Goal: Task Accomplishment & Management: Use online tool/utility

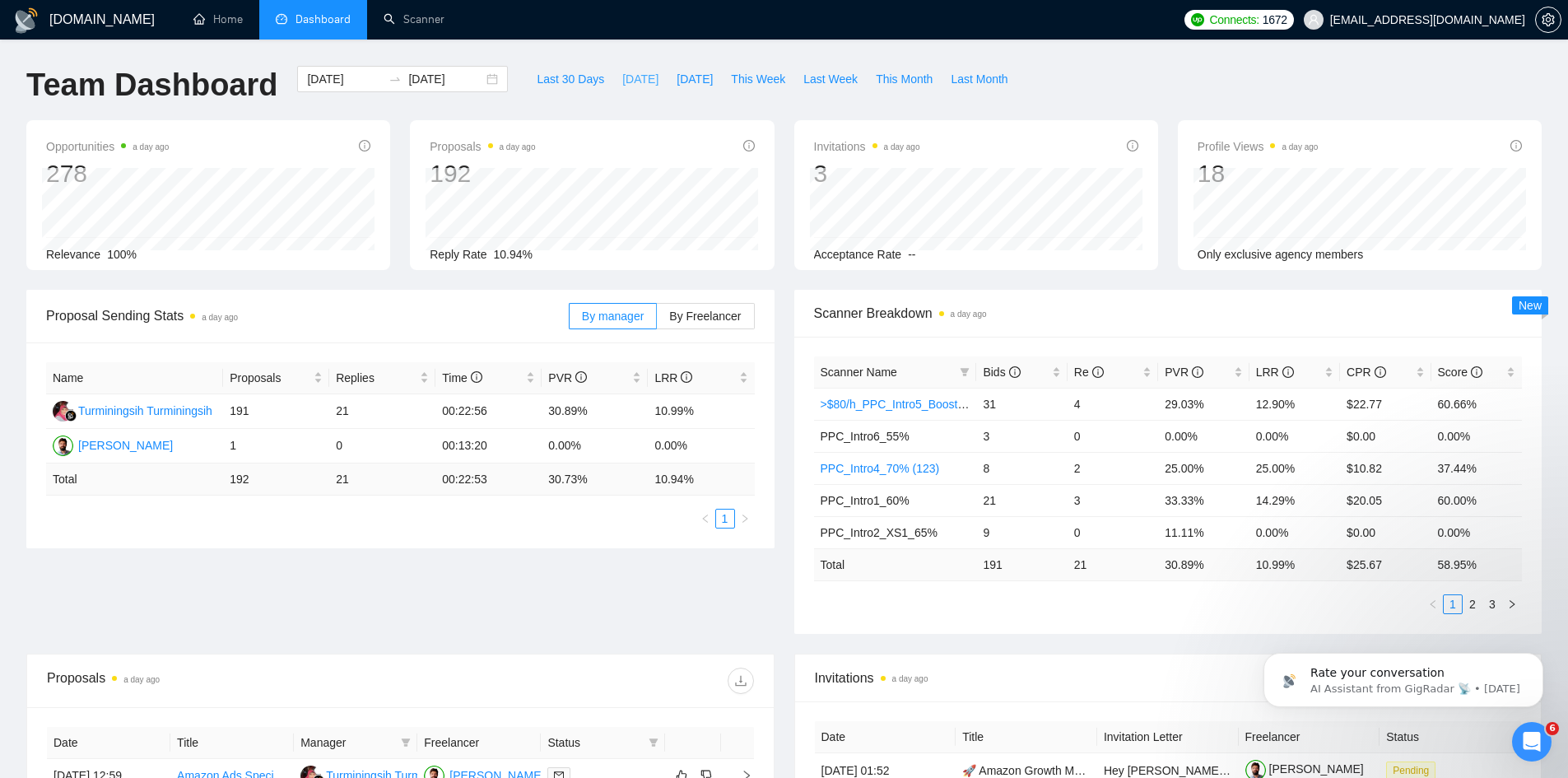
click at [613, 83] on button "[DATE]" at bounding box center [640, 79] width 54 height 27
type input "[DATE]"
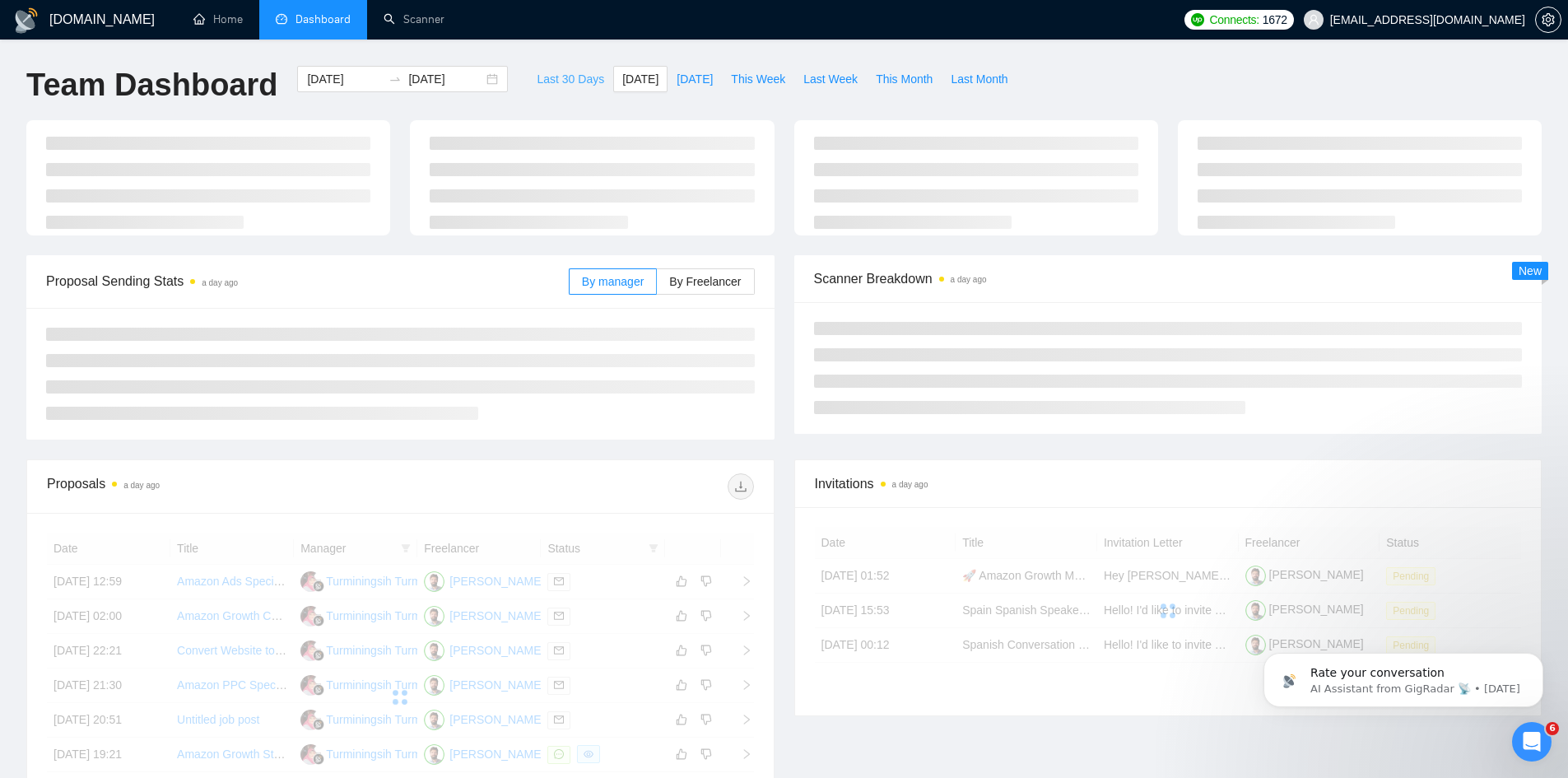
click at [552, 78] on span "Last 30 Days" at bounding box center [571, 79] width 68 height 18
type input "[DATE]"
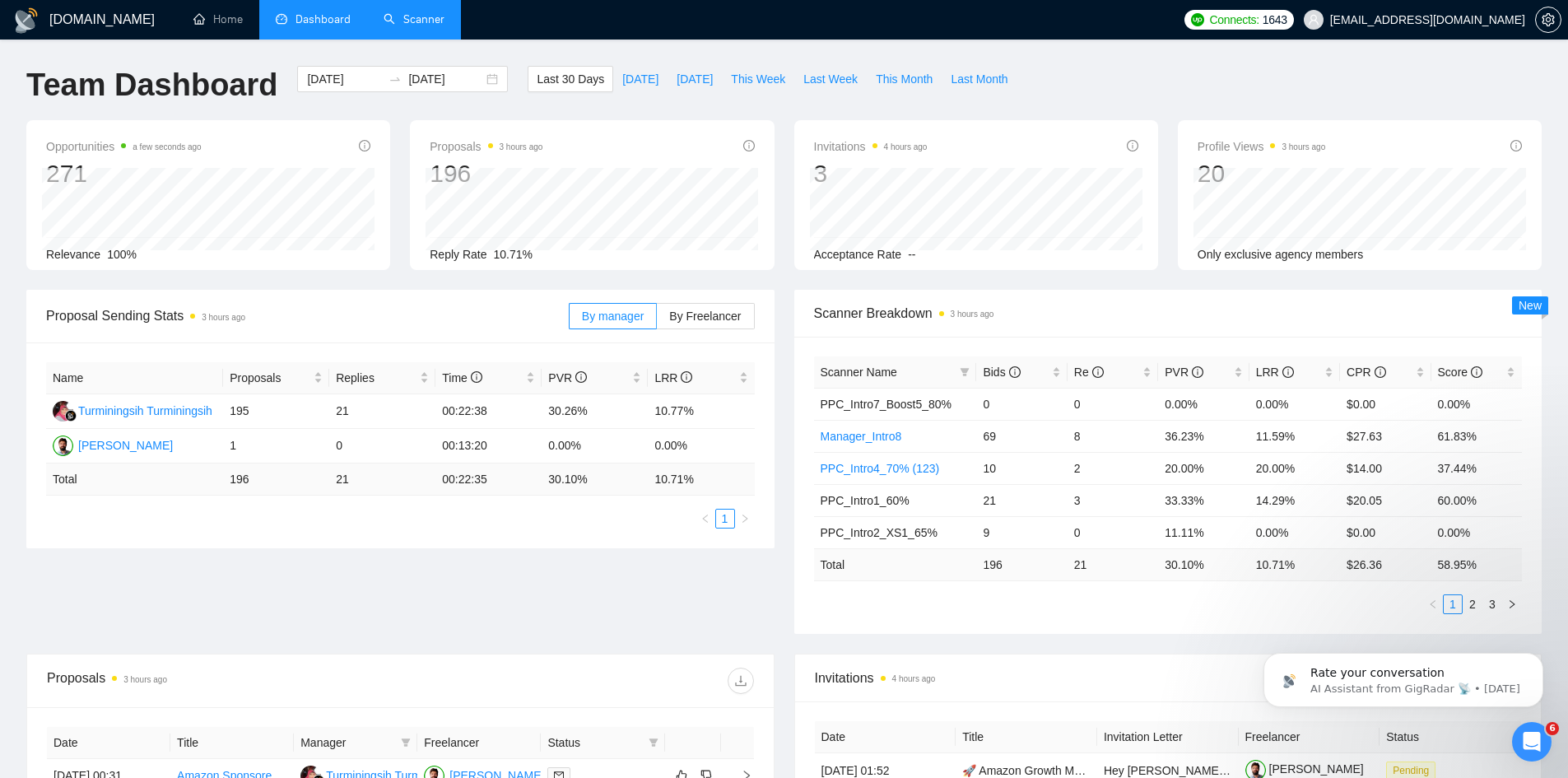
click at [412, 26] on link "Scanner" at bounding box center [414, 20] width 61 height 14
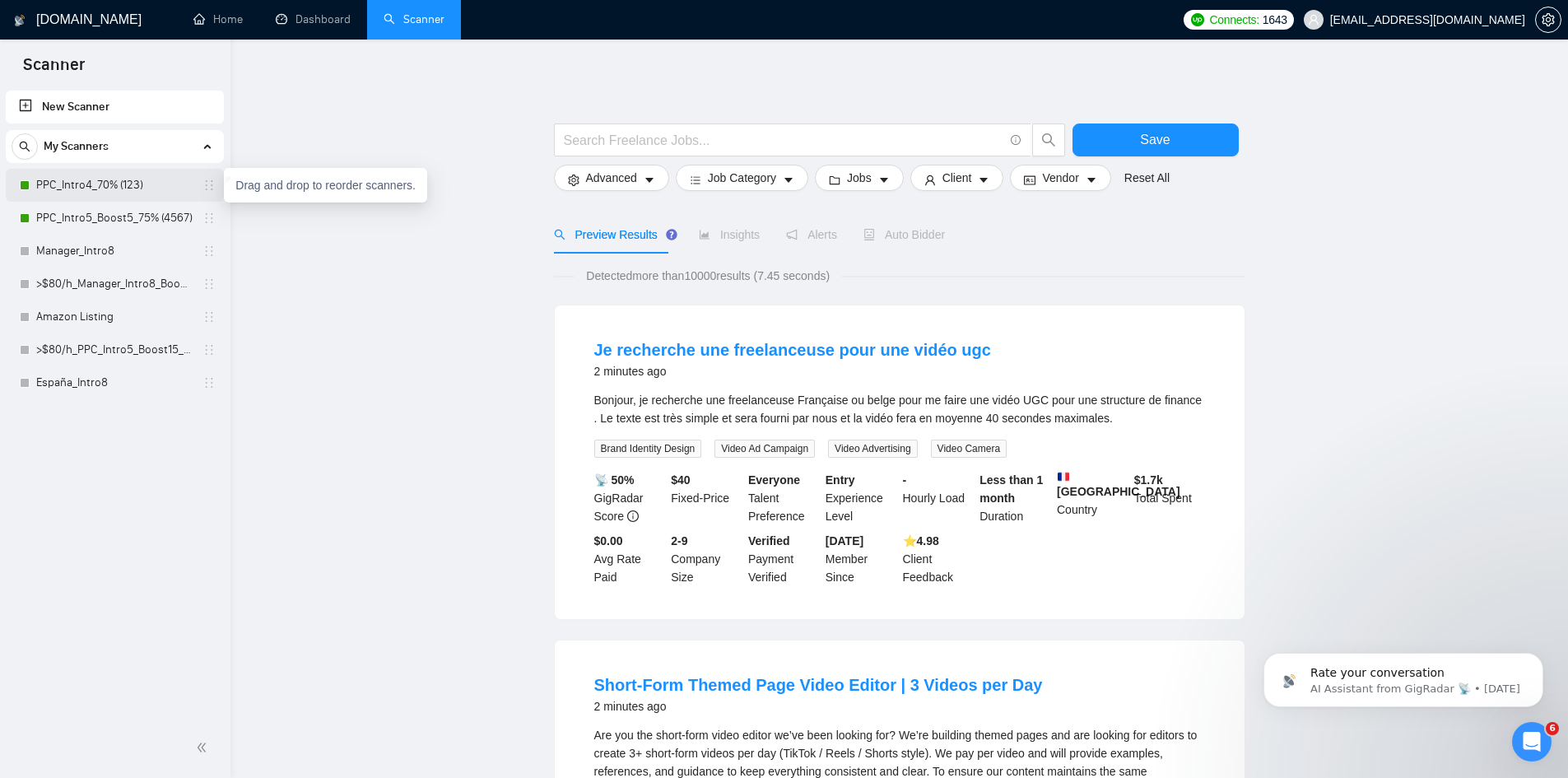
drag, startPoint x: 132, startPoint y: 178, endPoint x: 151, endPoint y: 180, distance: 19.1
click at [132, 178] on link "PPC_Intro4_70% (123)" at bounding box center [115, 185] width 157 height 33
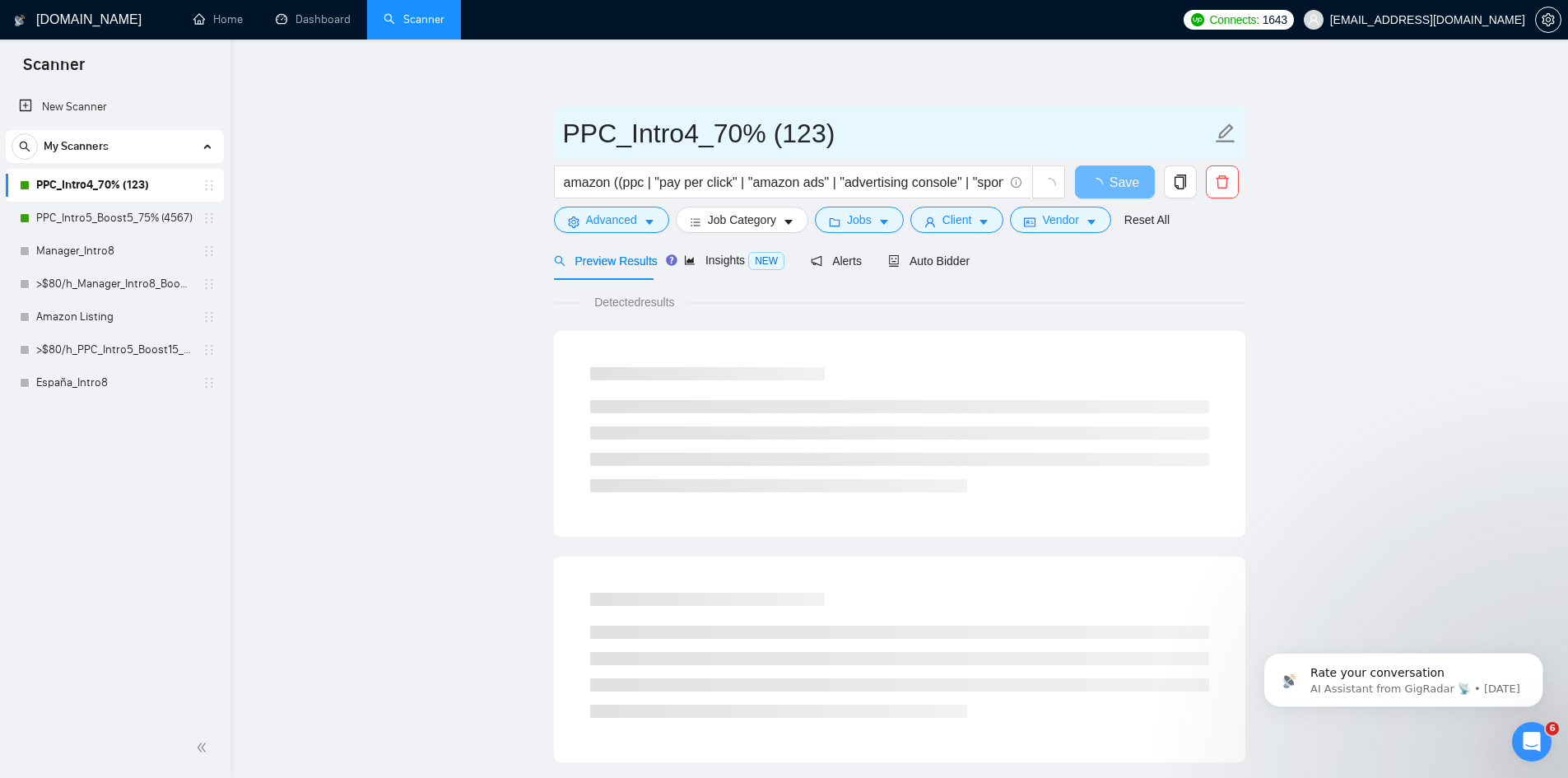
click at [1234, 144] on span at bounding box center [1226, 134] width 21 height 41
click at [568, 129] on input "PPC_Intro4_70% (123)" at bounding box center [887, 134] width 648 height 41
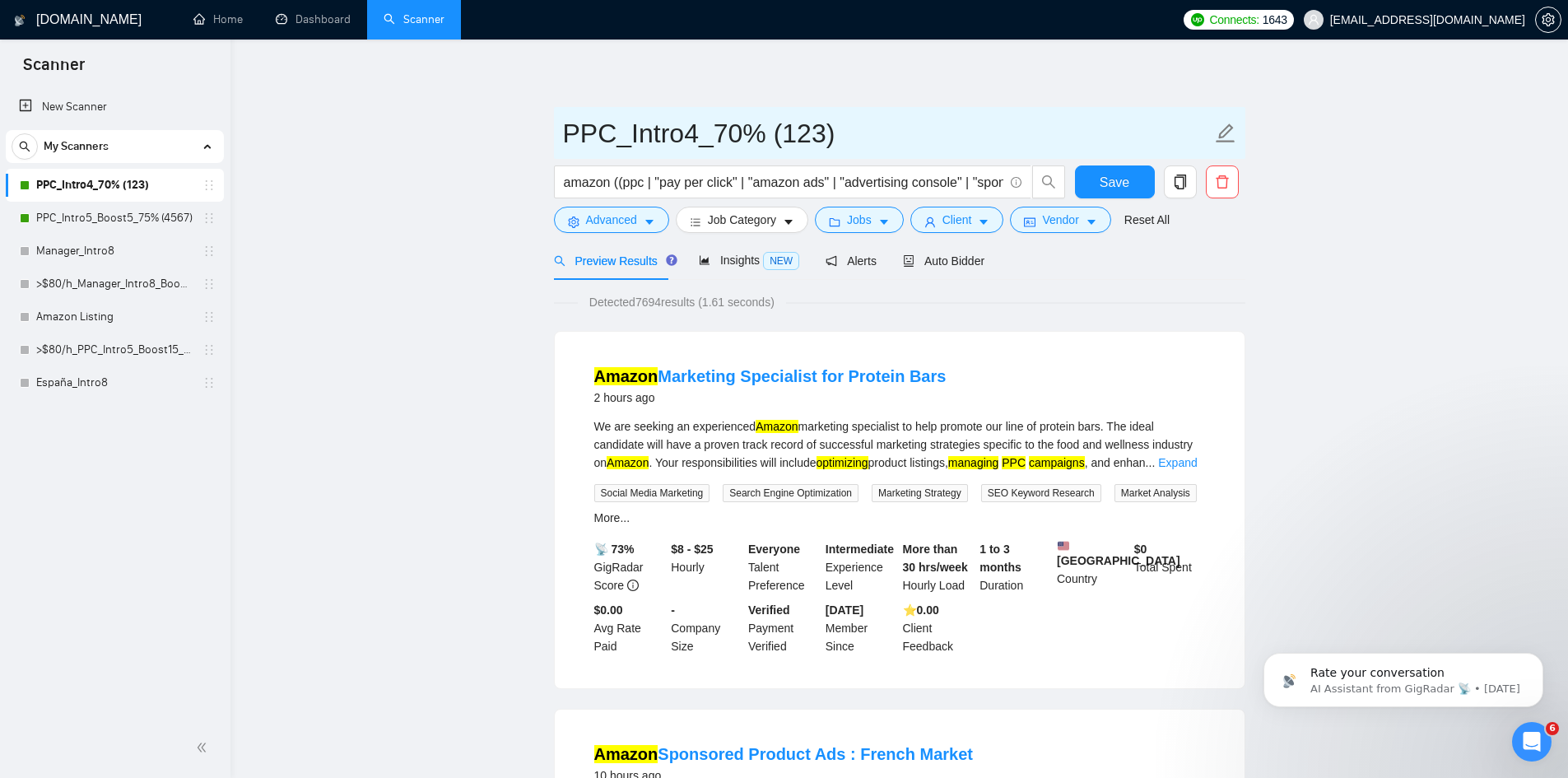
paste input "✅"
type input "✅PPC_Intro4_70% (123)"
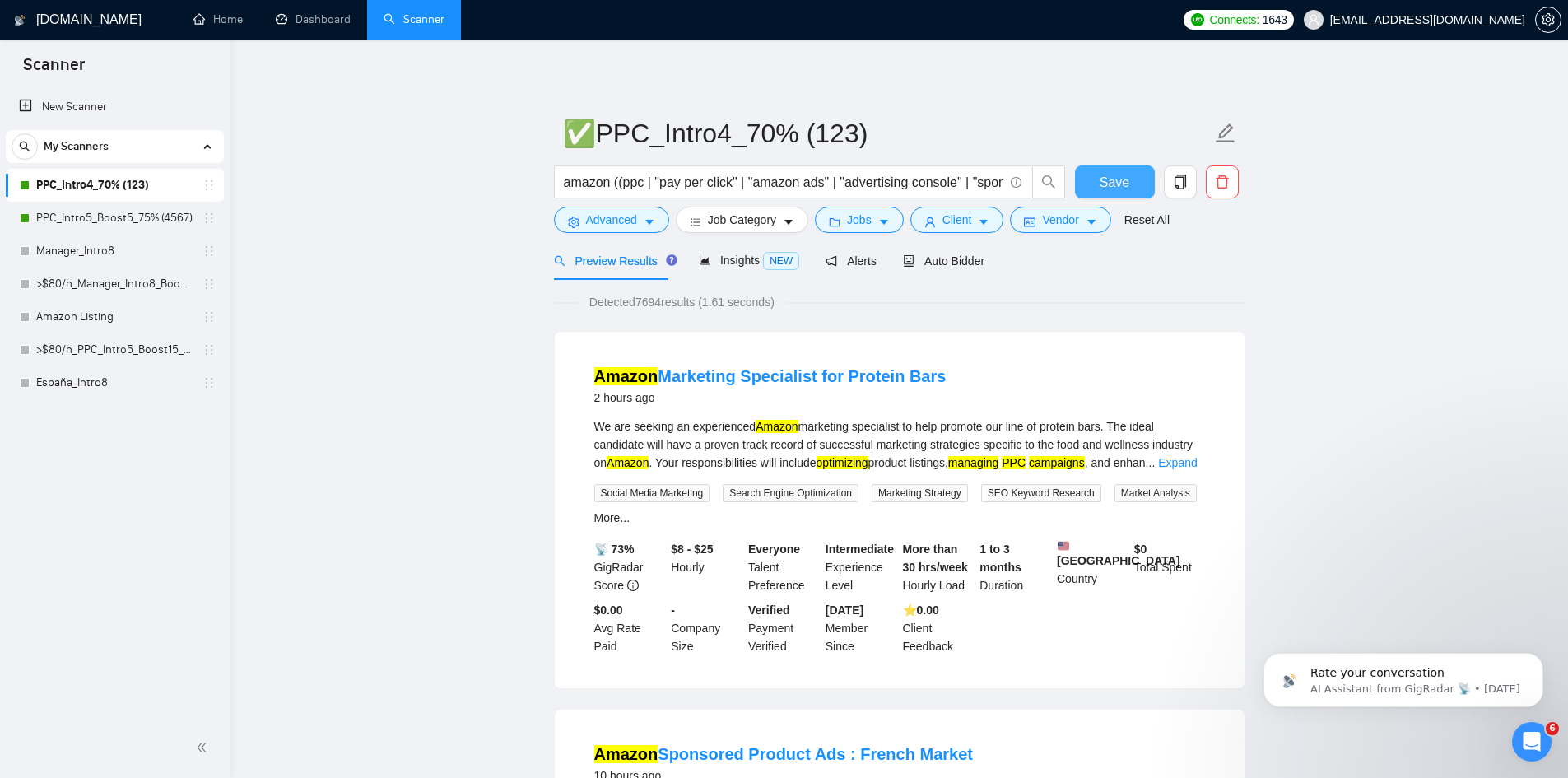
click at [1111, 178] on span "Save" at bounding box center [1114, 182] width 29 height 20
click at [139, 211] on link "PPC_Intro5_Boost5_75% (4567)" at bounding box center [115, 217] width 157 height 33
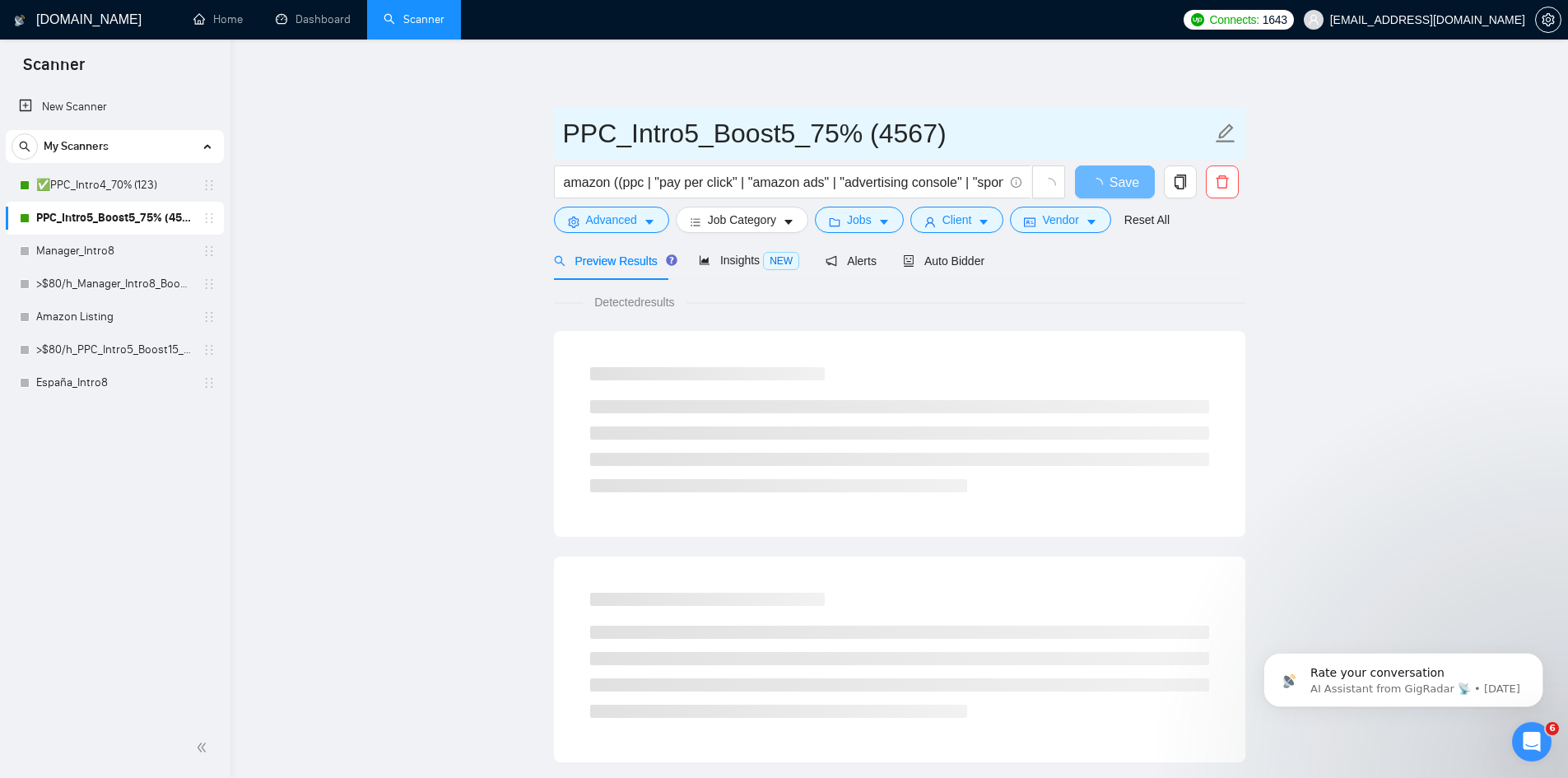
click at [1216, 134] on icon "edit" at bounding box center [1226, 134] width 21 height 21
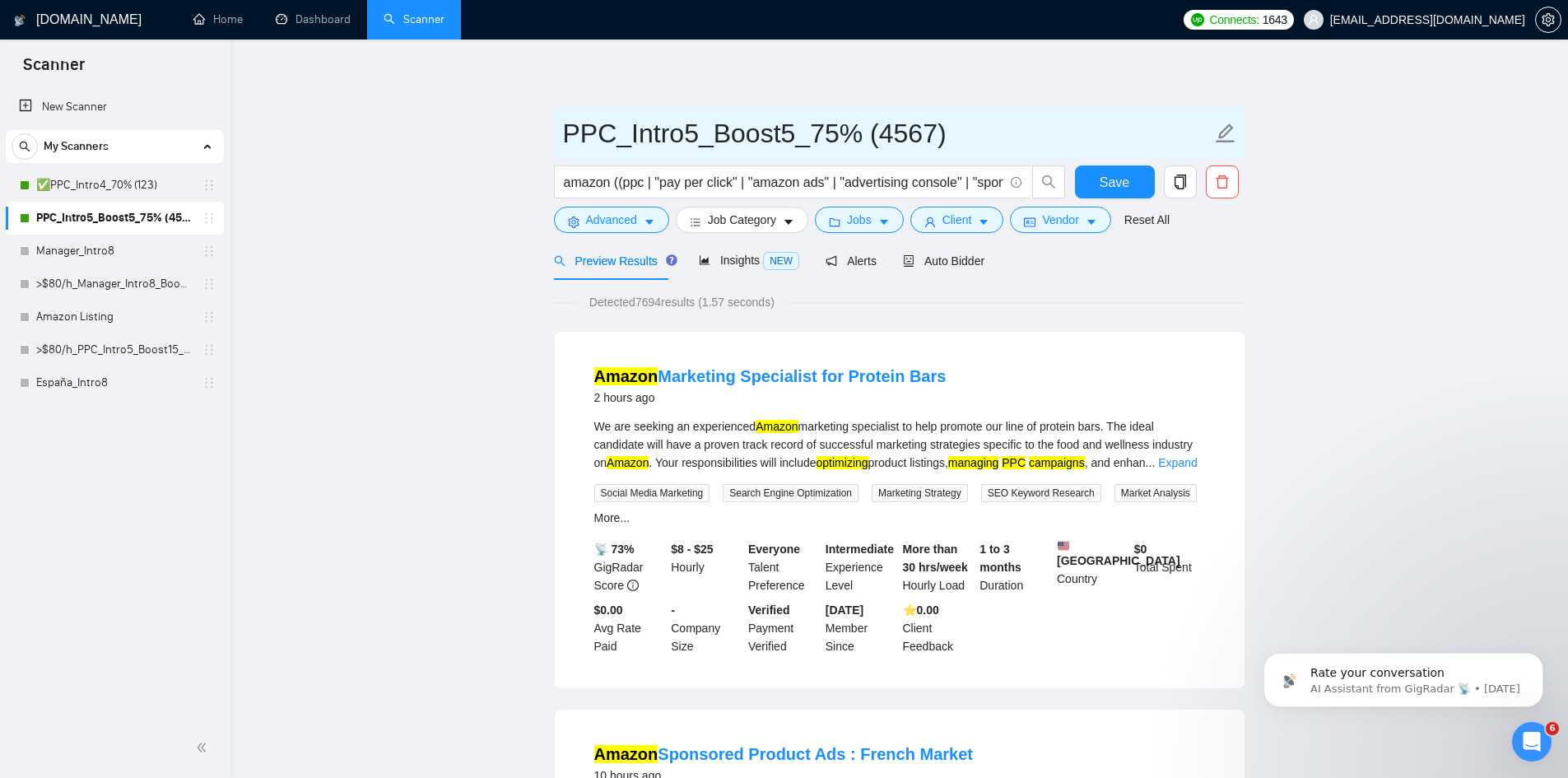
click at [1224, 133] on icon "edit" at bounding box center [1226, 134] width 21 height 21
click at [559, 122] on span "PPC_Intro5_Boost5_75% (4567)" at bounding box center [899, 133] width 692 height 52
click at [563, 129] on input "PPC_Intro5_Boost5_75% (4567)" at bounding box center [887, 134] width 648 height 41
paste input "✅"
type input "✅PPC_Intro5_Boost5_75% (4567)"
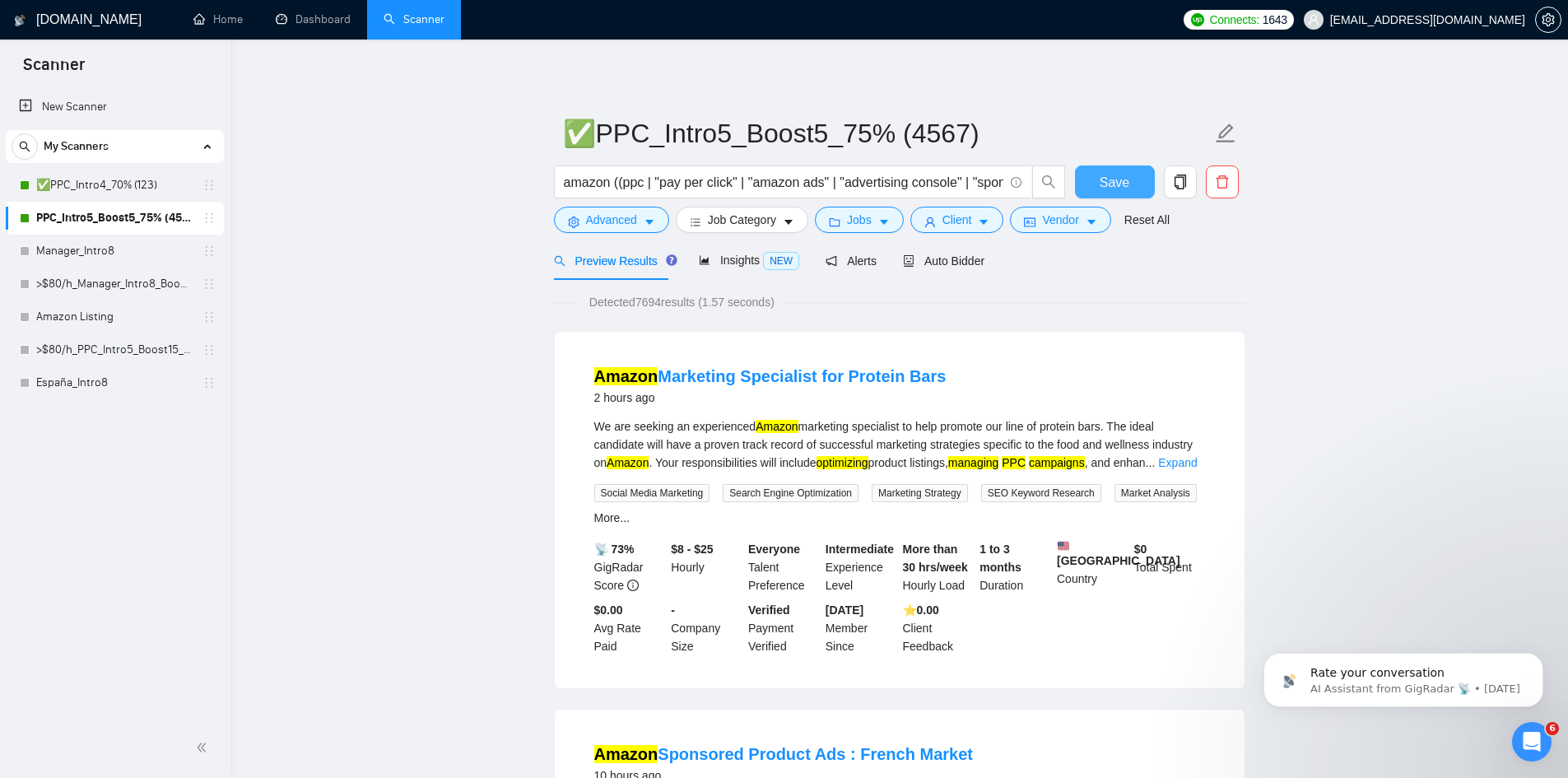
click at [1124, 184] on span "Save" at bounding box center [1114, 182] width 29 height 20
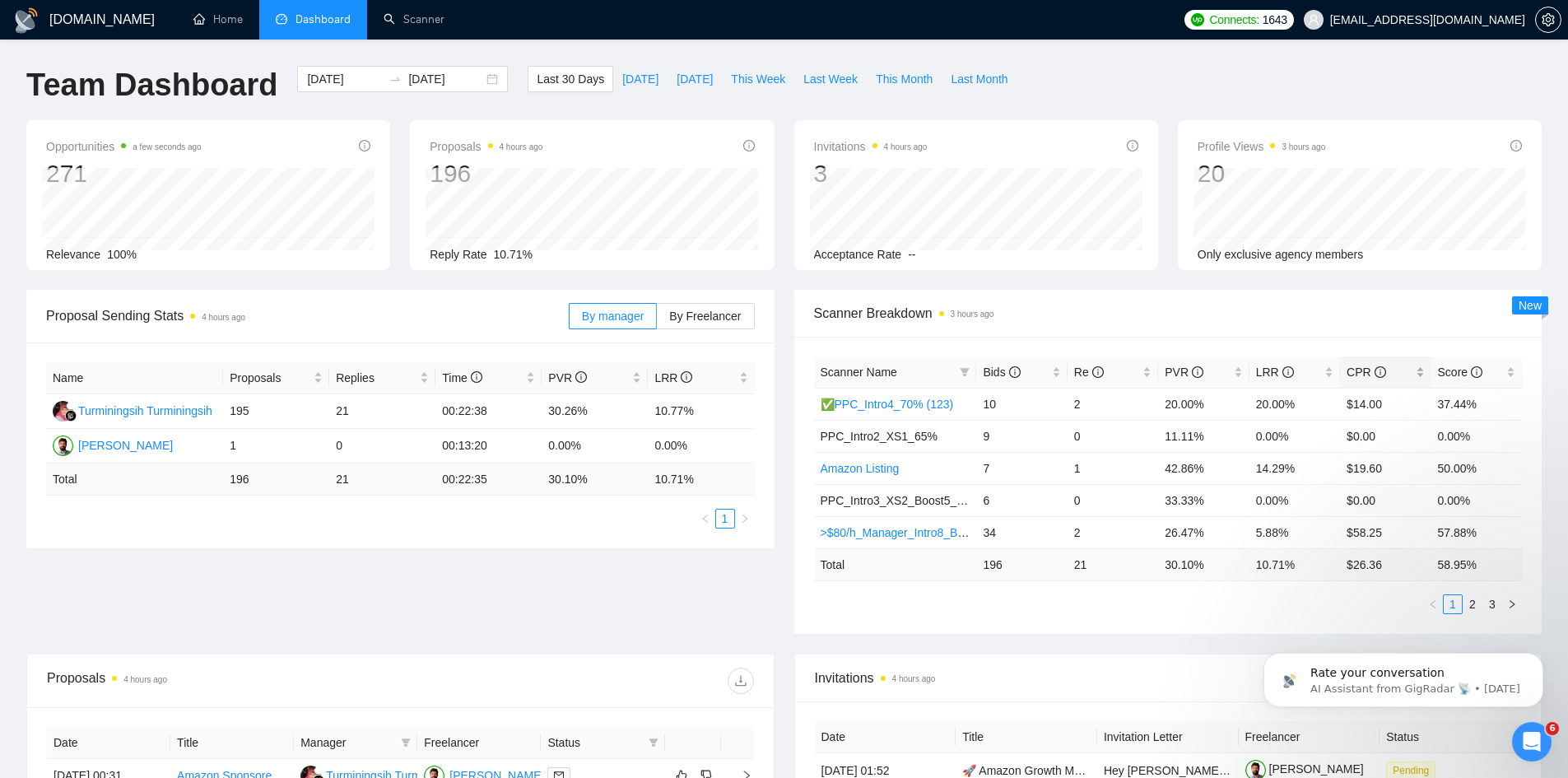
click at [1357, 367] on span "CPR" at bounding box center [1365, 371] width 38 height 13
click at [1360, 376] on span "CPR" at bounding box center [1365, 371] width 38 height 13
click at [1476, 598] on link "2" at bounding box center [1473, 604] width 18 height 18
click at [1449, 604] on link "1" at bounding box center [1453, 604] width 18 height 18
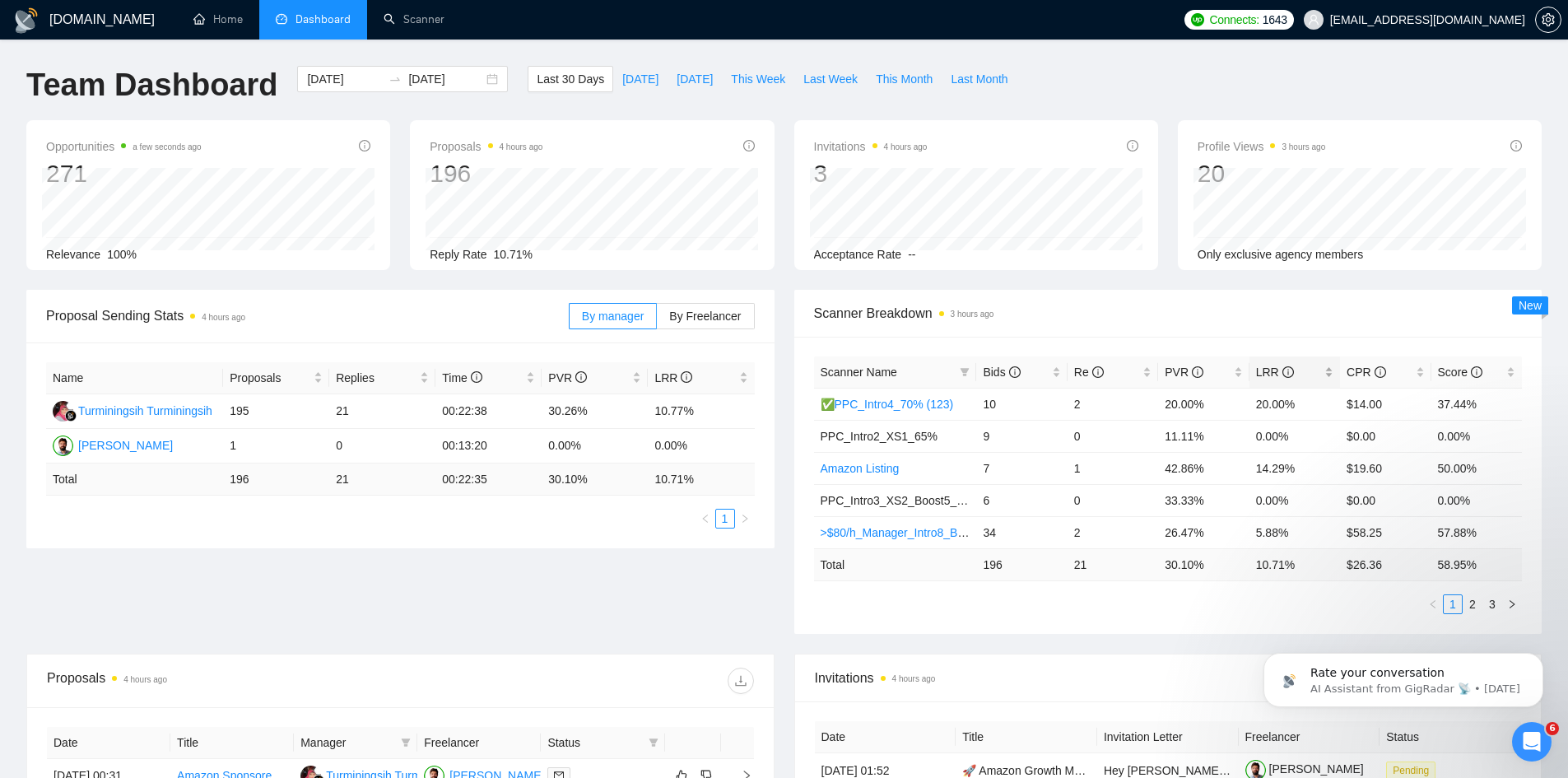
click at [1267, 371] on span "LRR" at bounding box center [1275, 371] width 38 height 13
